Goal: Information Seeking & Learning: Find specific fact

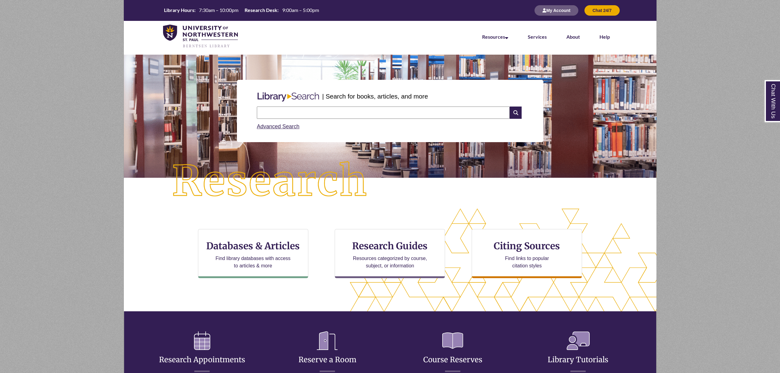
click at [279, 119] on div "Advanced Search" at bounding box center [390, 125] width 267 height 12
click at [277, 116] on input "text" at bounding box center [383, 112] width 253 height 12
type input "**********"
click at [514, 111] on icon at bounding box center [516, 112] width 12 height 12
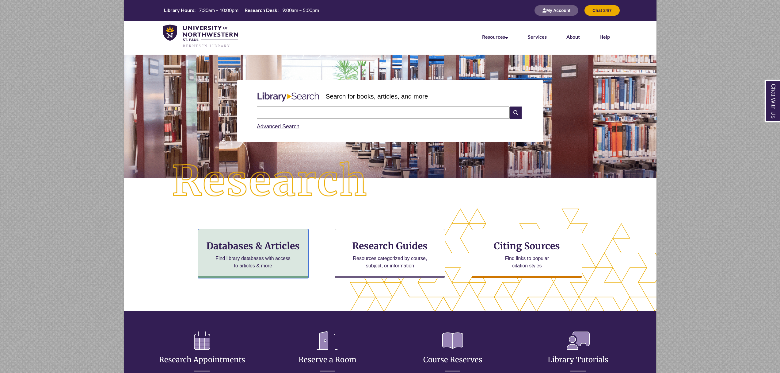
click at [301, 247] on h3 "Databases & Articles" at bounding box center [253, 246] width 100 height 12
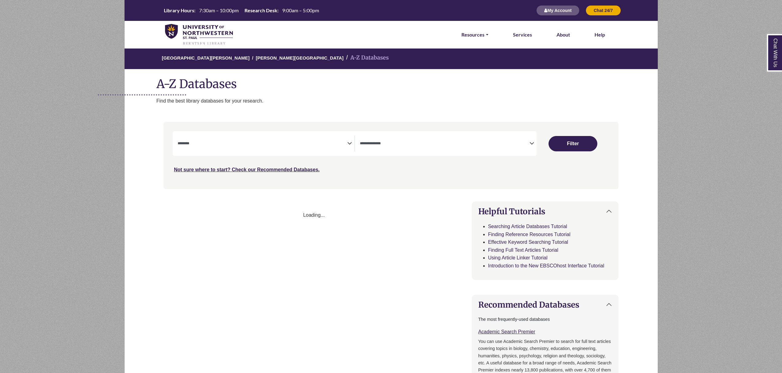
select select "Database Subject Filter"
select select "Database Types Filter"
select select "Database Subject Filter"
select select "Database Types Filter"
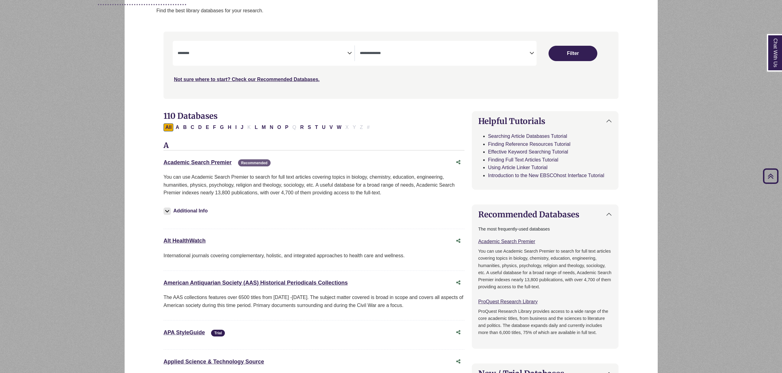
scroll to position [73, 0]
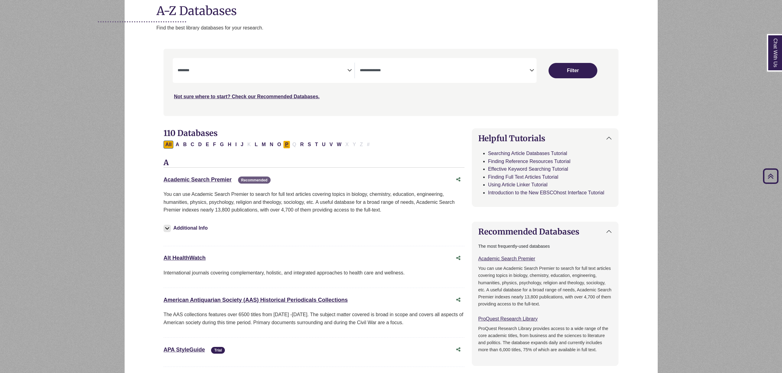
click at [286, 146] on button "P" at bounding box center [286, 144] width 7 height 8
select select "Database Subject Filter"
select select "Database Types Filter"
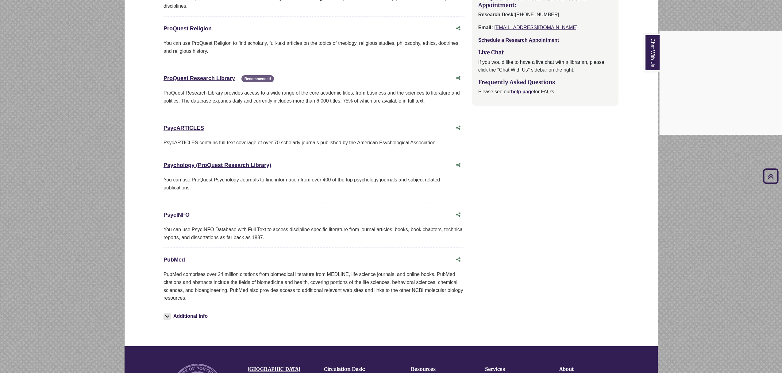
scroll to position [647, 0]
click at [179, 260] on div "Chat With Us" at bounding box center [391, 186] width 782 height 373
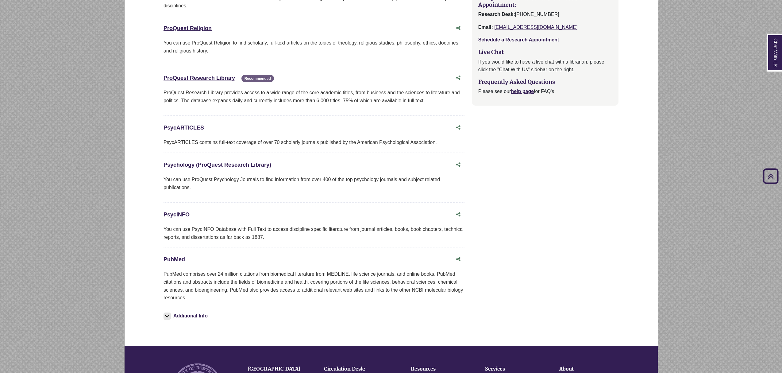
click at [179, 260] on link "PubMed This link opens in a new window" at bounding box center [173, 259] width 21 height 6
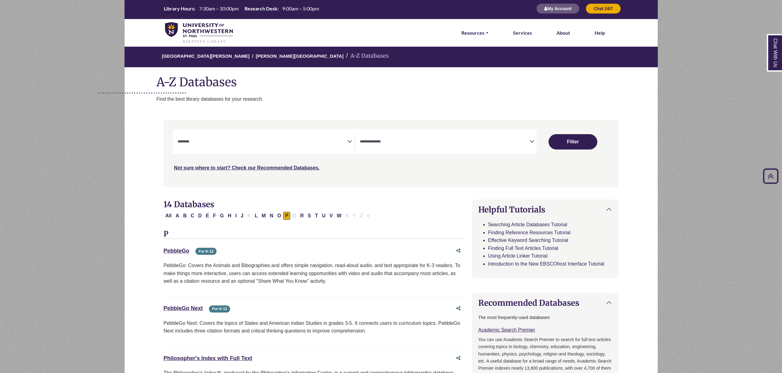
scroll to position [0, 0]
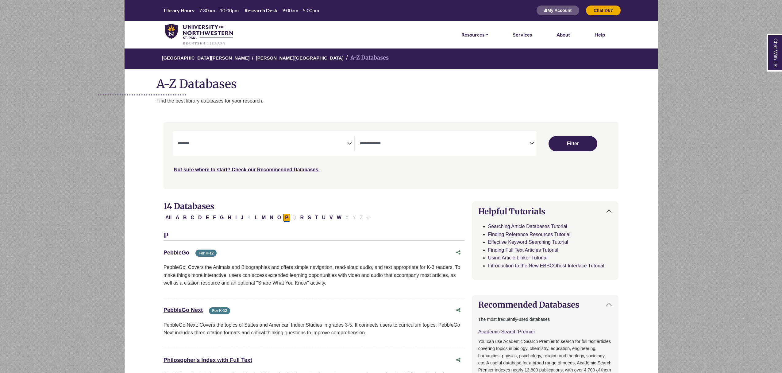
click at [263, 59] on link "[PERSON_NAME][GEOGRAPHIC_DATA]" at bounding box center [300, 57] width 88 height 6
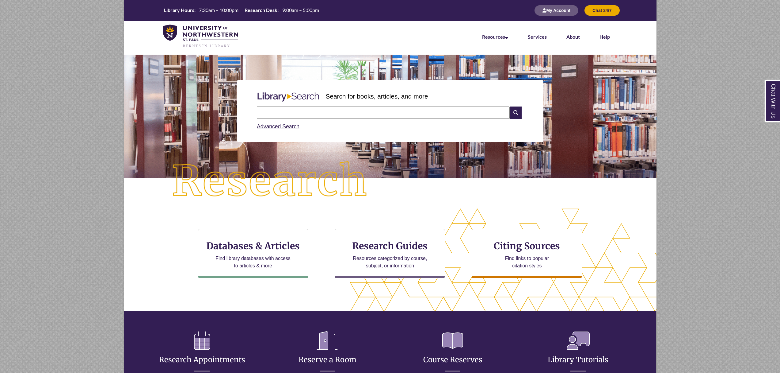
click at [309, 116] on input "text" at bounding box center [383, 112] width 253 height 12
click at [336, 112] on input "**********" at bounding box center [383, 112] width 253 height 12
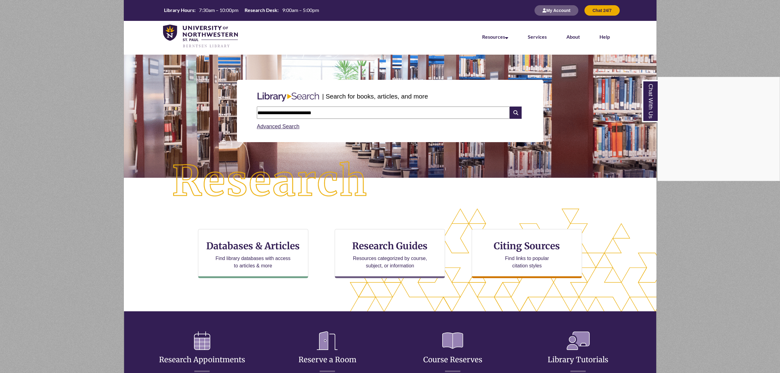
paste input "**********"
type input "**********"
